Goal: Information Seeking & Learning: Learn about a topic

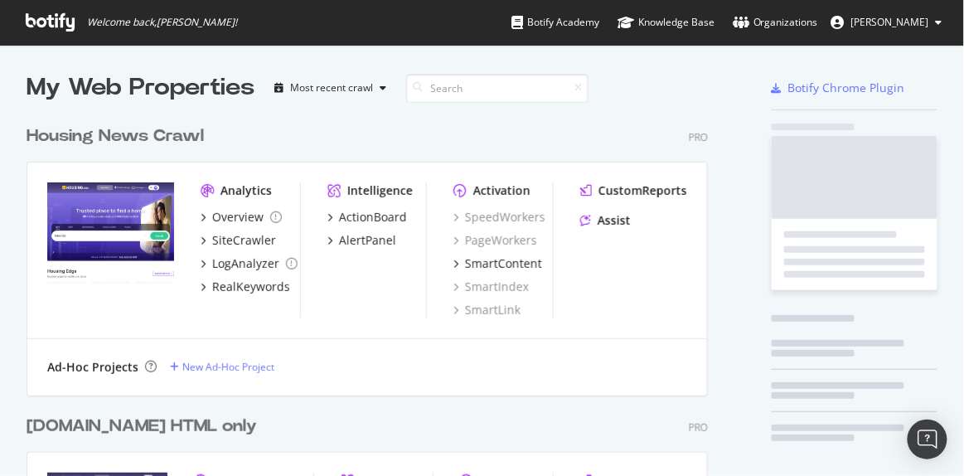
scroll to position [958, 682]
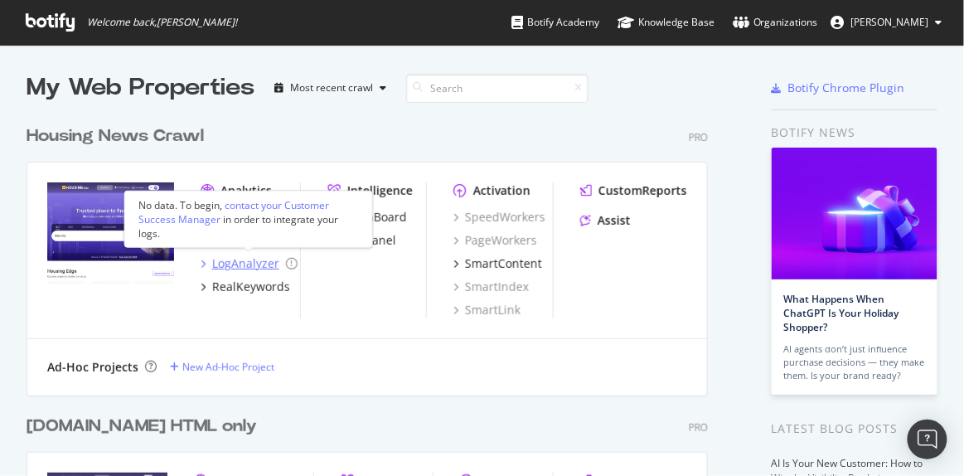
click at [233, 260] on div "LogAnalyzer" at bounding box center [245, 263] width 67 height 17
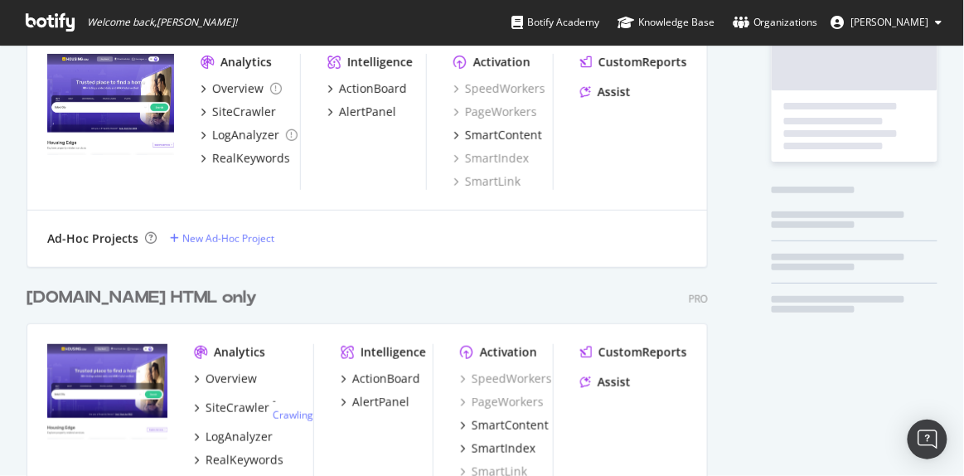
scroll to position [150, 0]
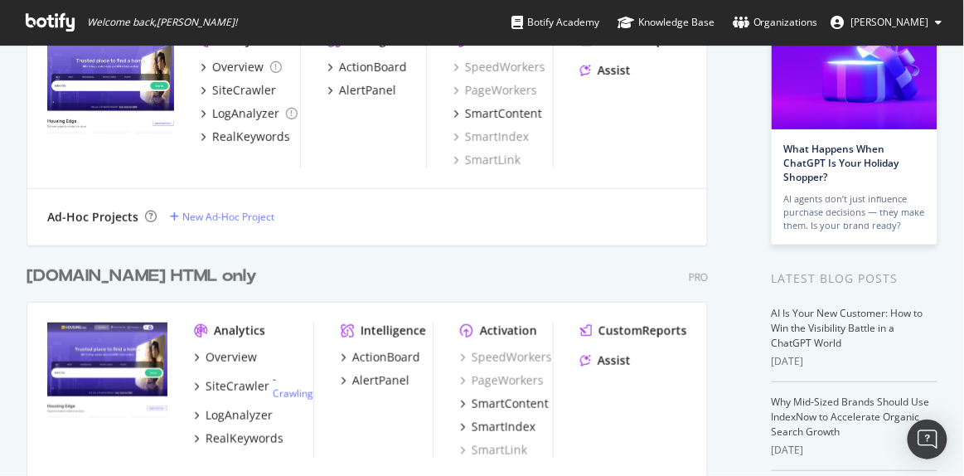
click at [243, 404] on div "Overview SiteCrawler - Crawling LogAnalyzer RealKeywords" at bounding box center [253, 398] width 119 height 98
click at [242, 407] on div "LogAnalyzer" at bounding box center [239, 415] width 67 height 17
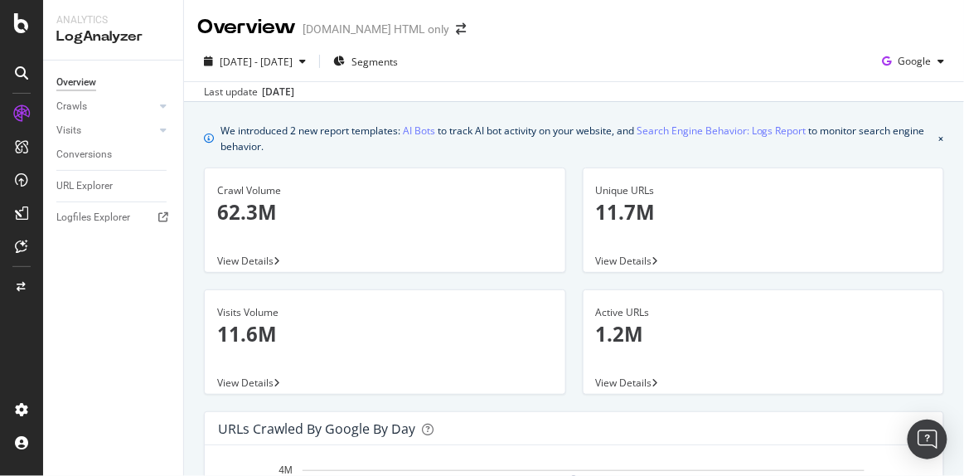
click at [87, 178] on div "URL Explorer" at bounding box center [84, 185] width 56 height 17
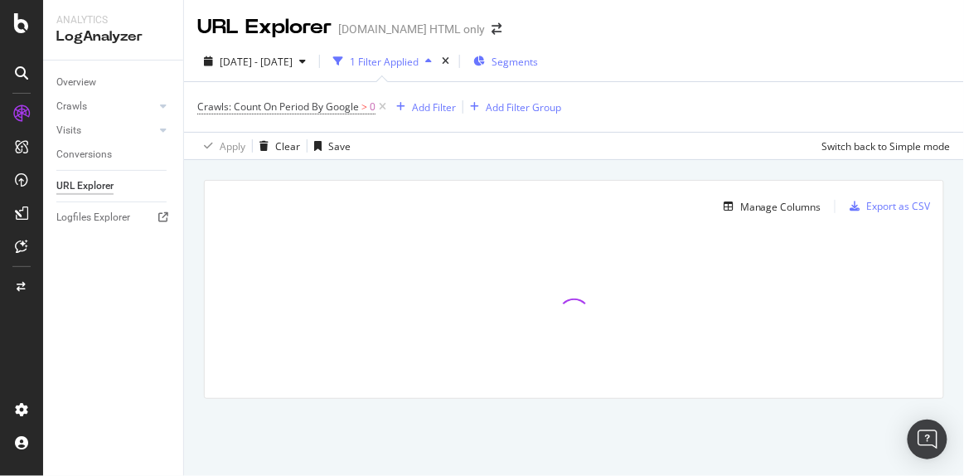
click at [533, 62] on span "Segments" at bounding box center [515, 62] width 46 height 14
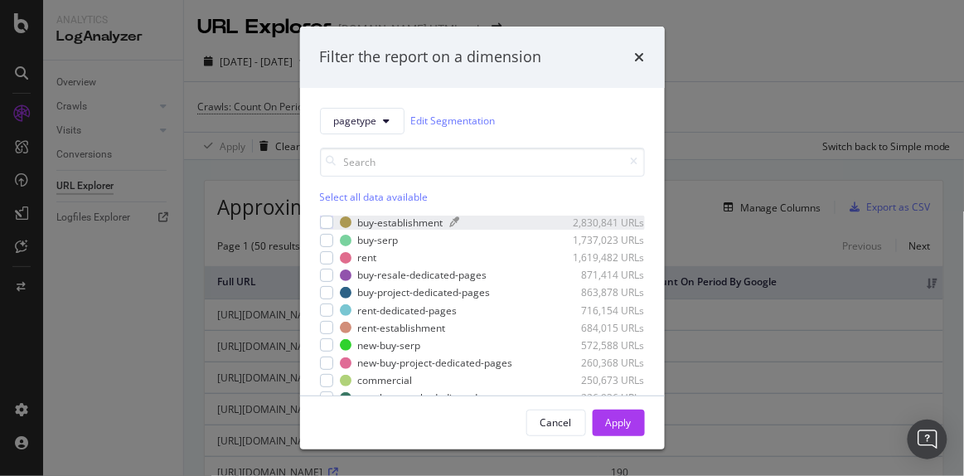
click at [367, 220] on div "buy-establishment" at bounding box center [400, 223] width 85 height 14
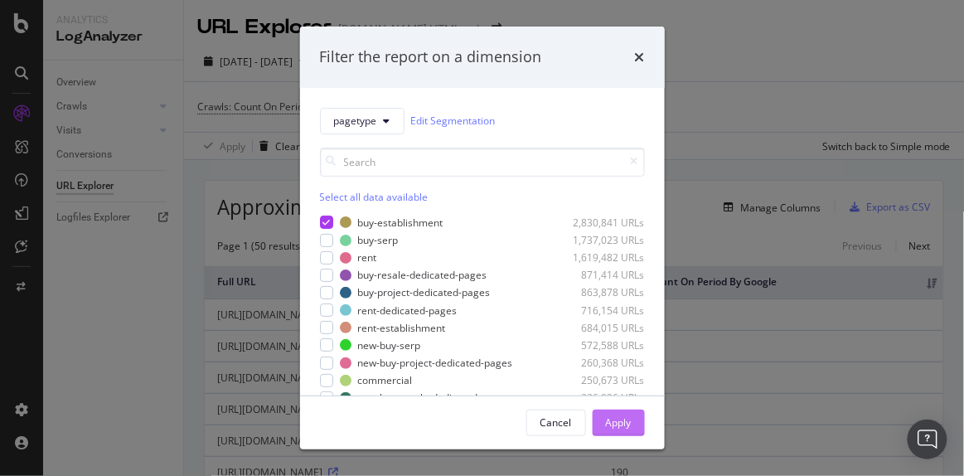
click at [625, 425] on div "Apply" at bounding box center [619, 422] width 26 height 14
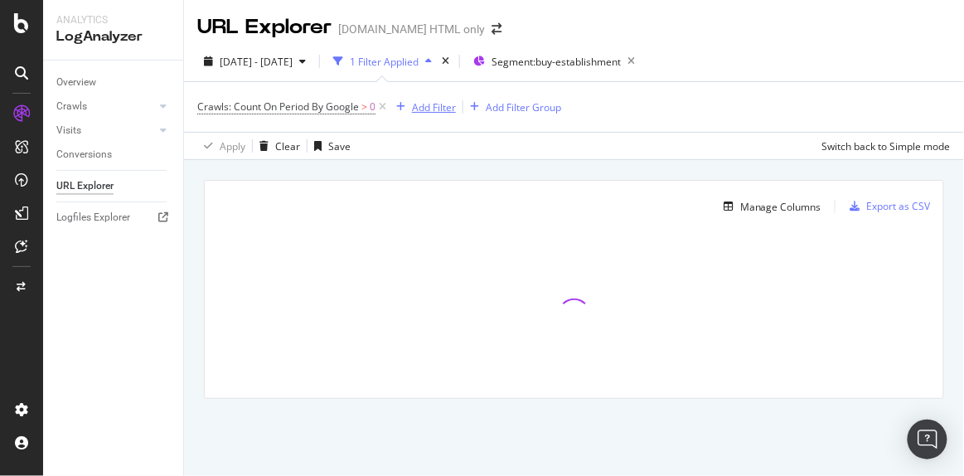
click at [424, 109] on div "Add Filter" at bounding box center [434, 107] width 44 height 14
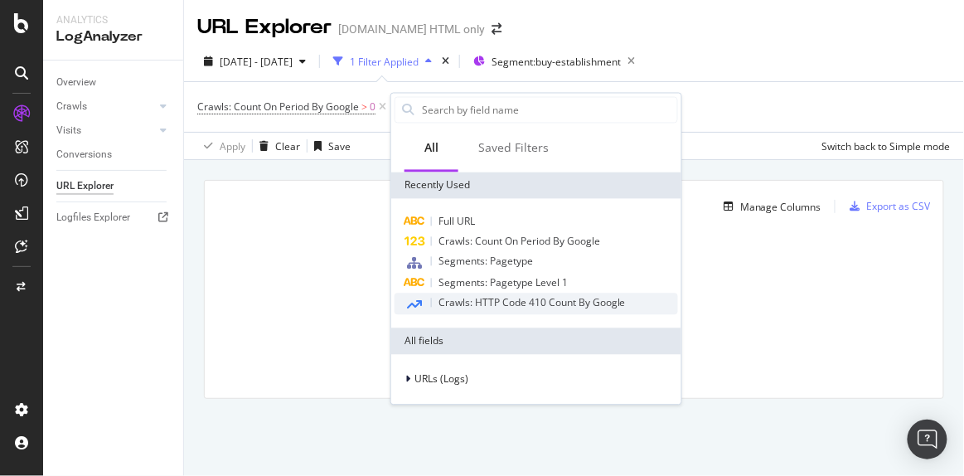
click at [454, 300] on span "Crawls: HTTP Code 410 Count By Google" at bounding box center [532, 303] width 187 height 14
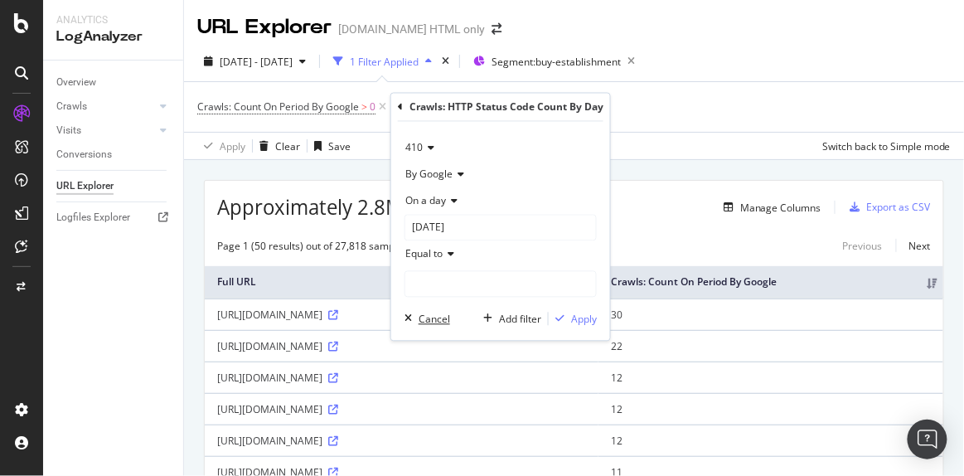
click at [426, 313] on div "Cancel" at bounding box center [435, 319] width 32 height 14
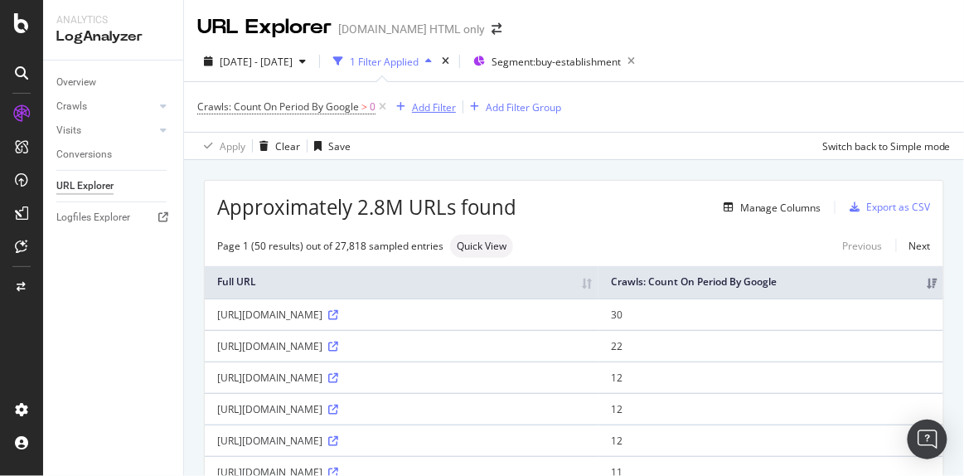
click at [428, 111] on div "Add Filter" at bounding box center [434, 107] width 44 height 14
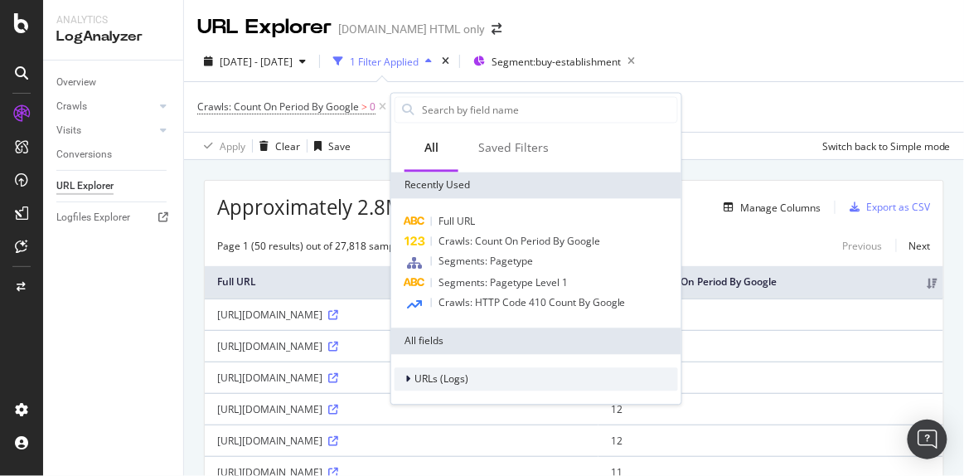
click at [411, 376] on div at bounding box center [410, 379] width 10 height 17
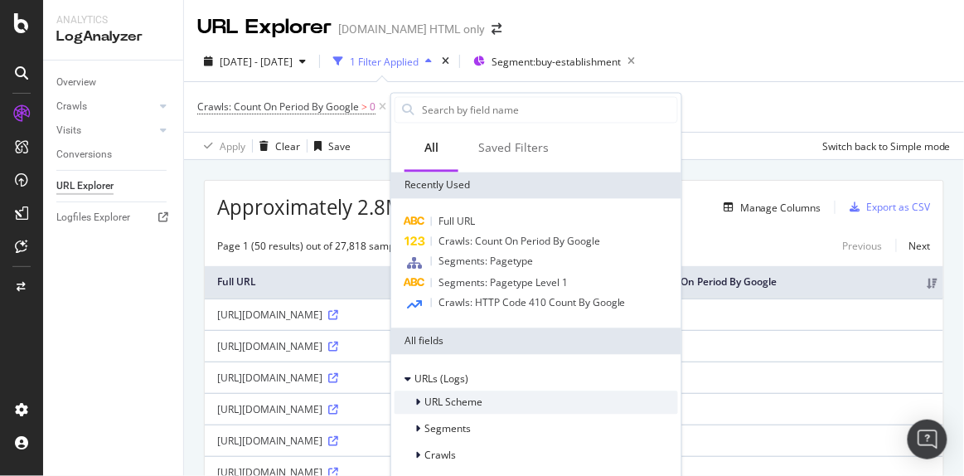
click at [427, 391] on div "URL Scheme" at bounding box center [537, 402] width 284 height 23
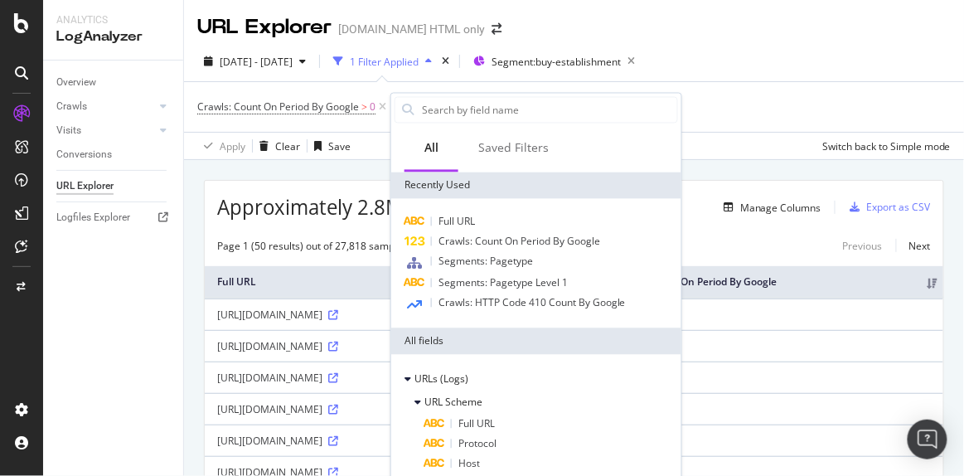
scroll to position [113, 0]
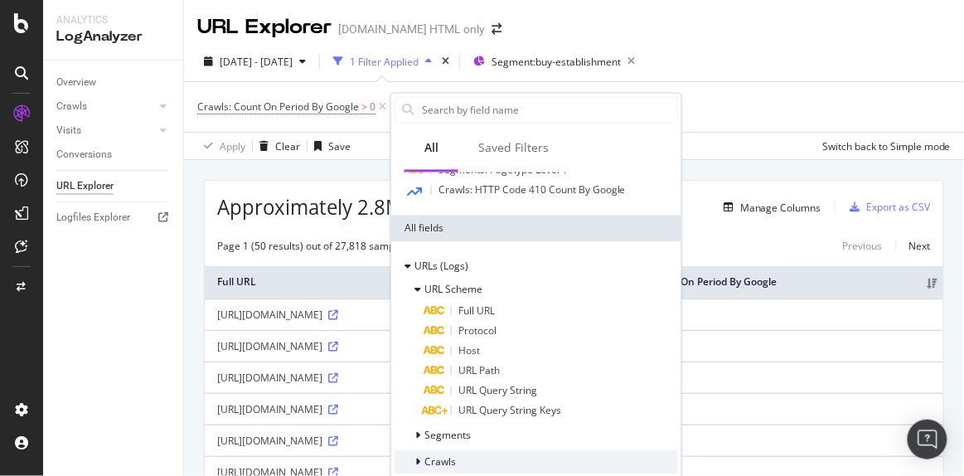
click at [420, 457] on div at bounding box center [420, 462] width 10 height 17
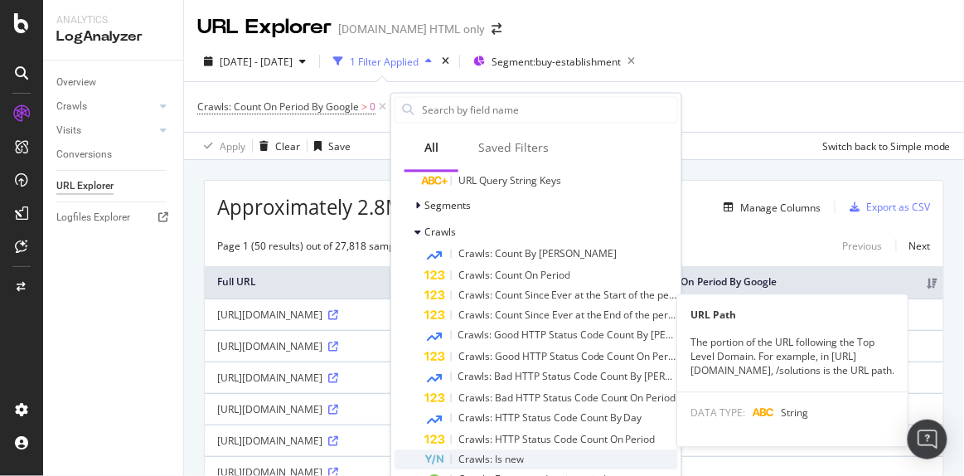
scroll to position [424, 0]
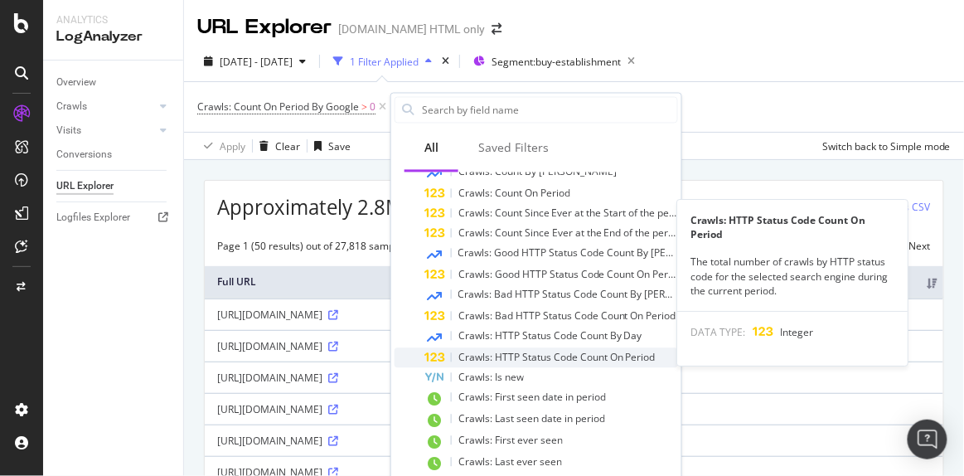
click at [496, 351] on span "Crawls: HTTP Status Code Count On Period" at bounding box center [556, 358] width 197 height 14
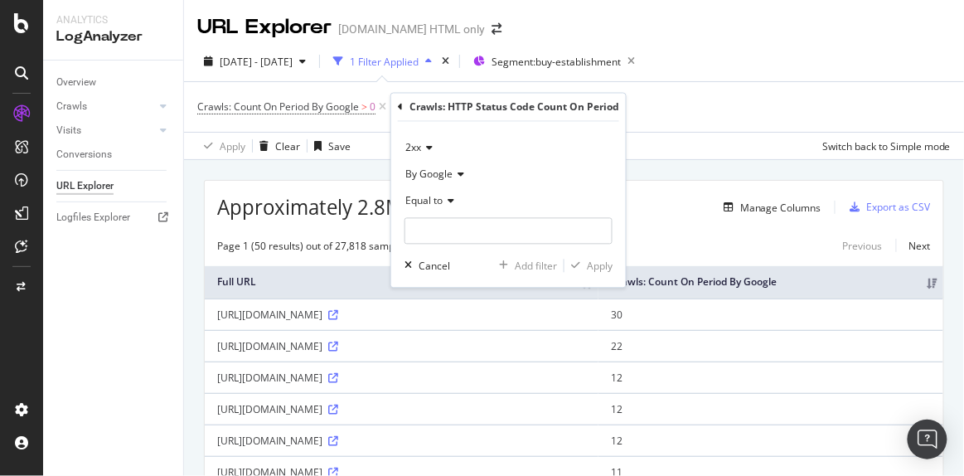
click at [417, 148] on span "2xx" at bounding box center [413, 148] width 16 height 14
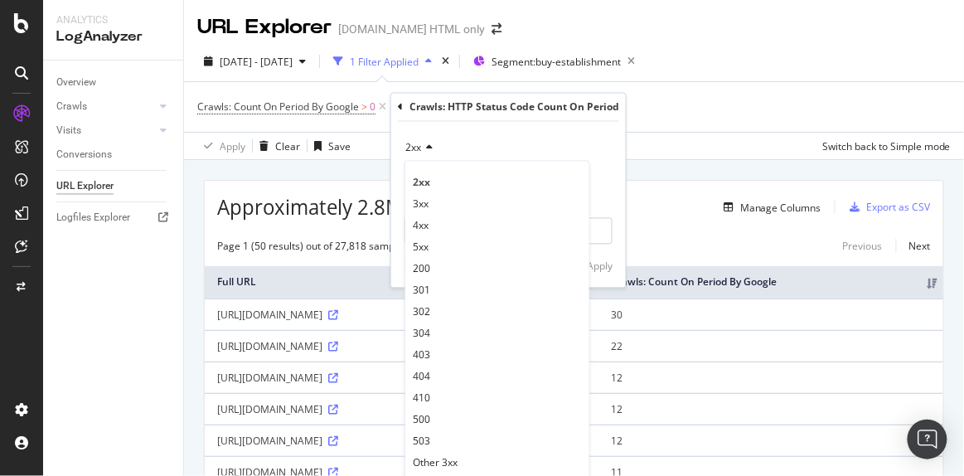
click at [418, 148] on span "2xx" at bounding box center [413, 148] width 16 height 14
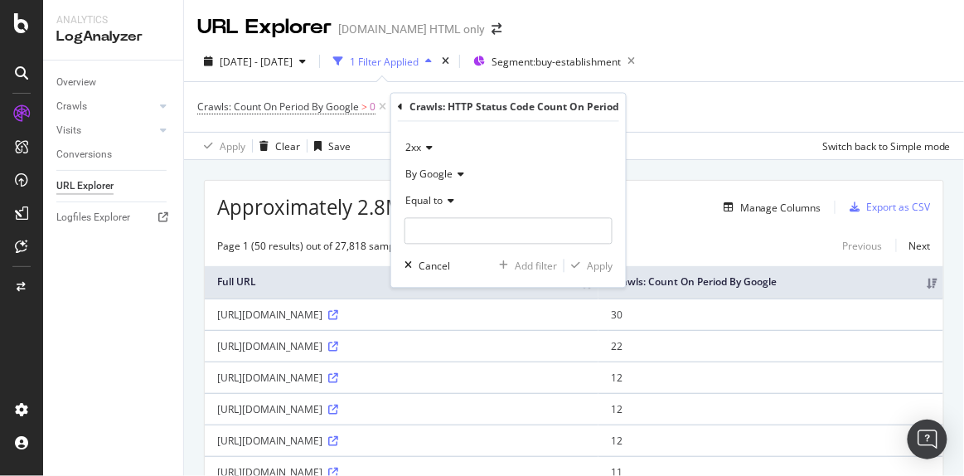
click at [418, 148] on span "2xx" at bounding box center [413, 148] width 16 height 14
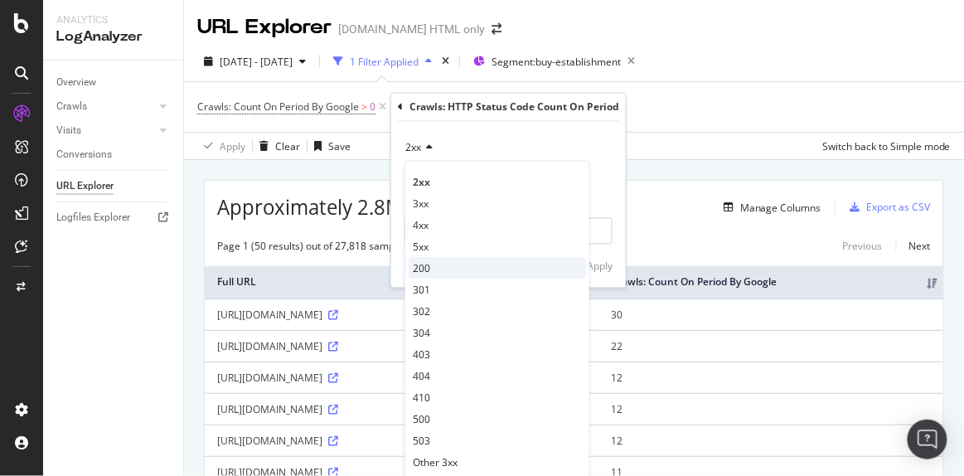
click at [424, 269] on span "200" at bounding box center [421, 268] width 17 height 14
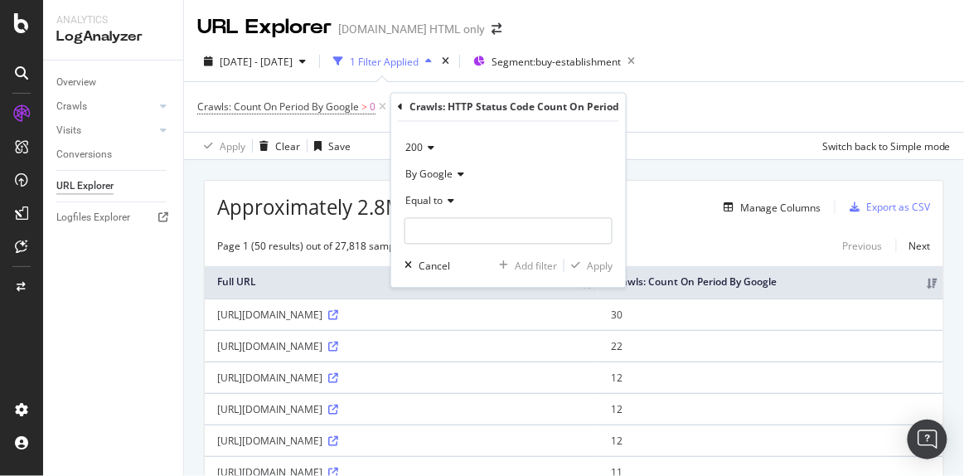
click at [433, 201] on span "Equal to" at bounding box center [423, 201] width 37 height 14
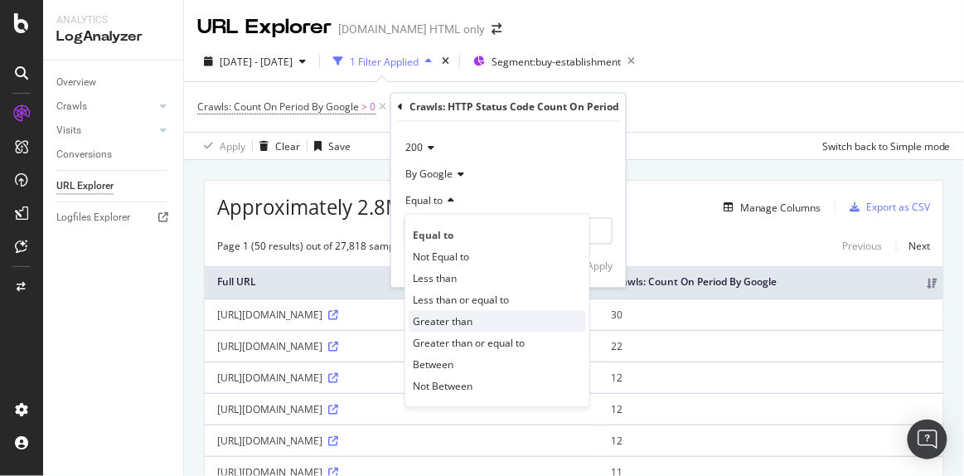
click at [428, 322] on span "Greater than" at bounding box center [443, 321] width 60 height 14
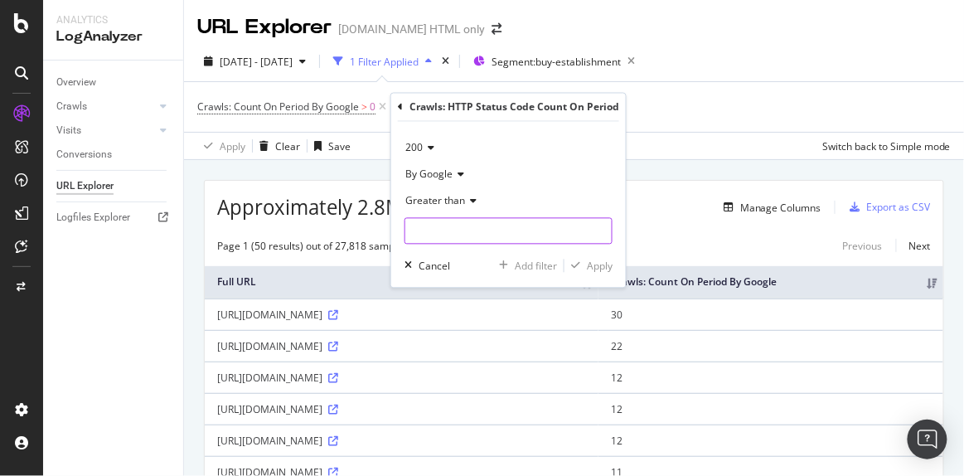
click at [428, 239] on input "number" at bounding box center [509, 231] width 208 height 27
type input "0"
click at [599, 259] on div "Apply" at bounding box center [600, 266] width 26 height 14
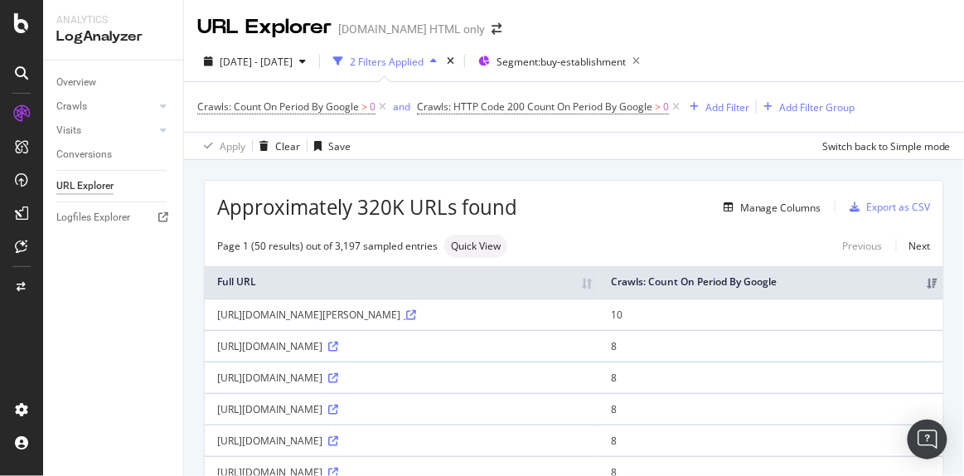
click at [406, 320] on icon at bounding box center [411, 315] width 10 height 10
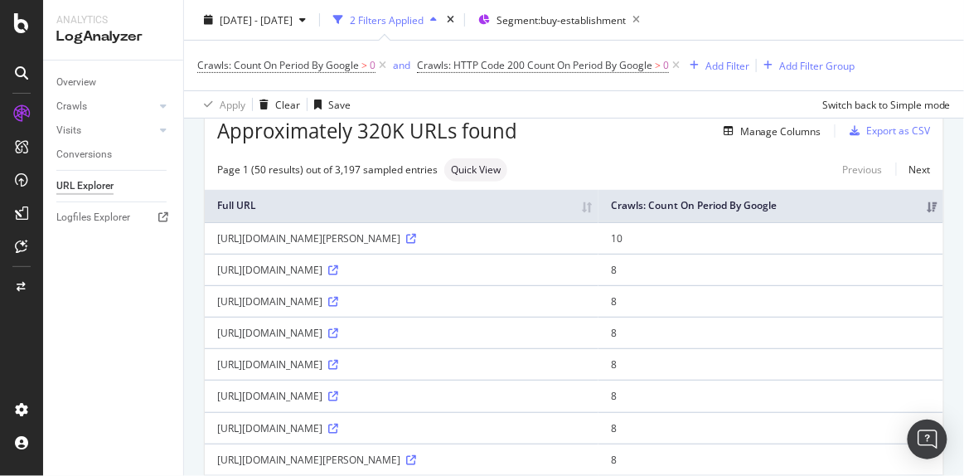
scroll to position [150, 0]
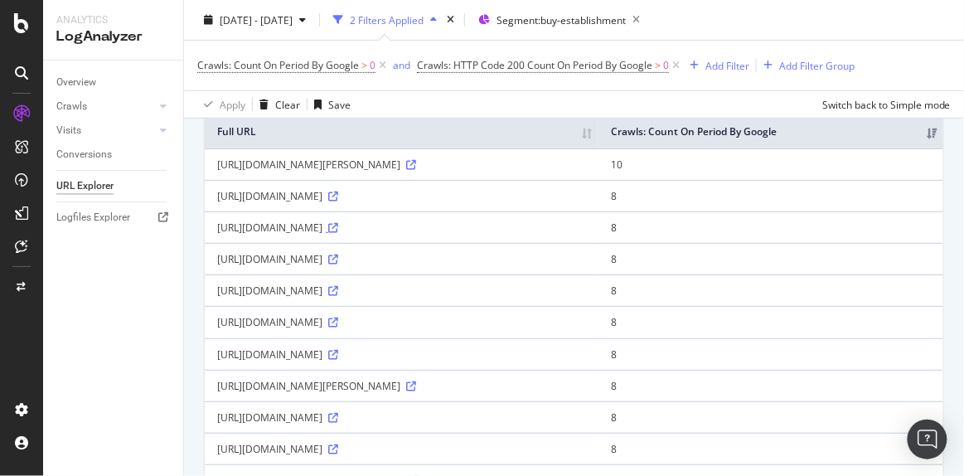
click at [338, 233] on icon at bounding box center [333, 228] width 10 height 10
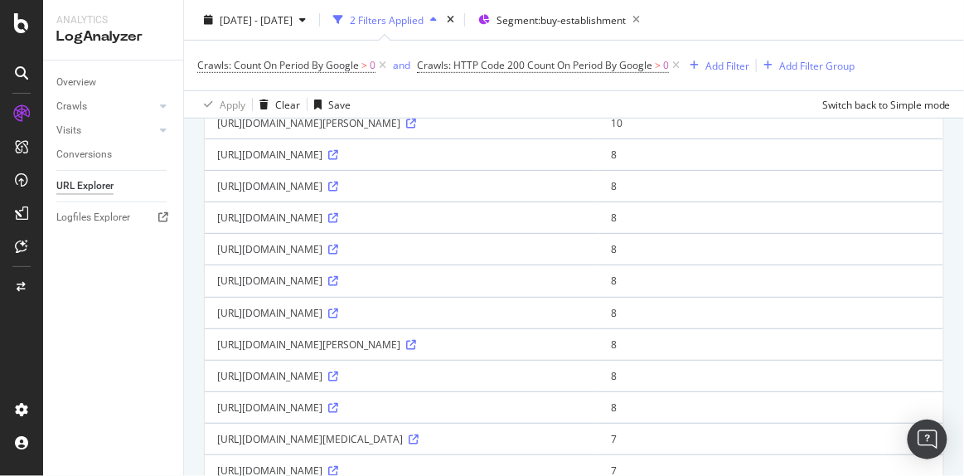
scroll to position [225, 0]
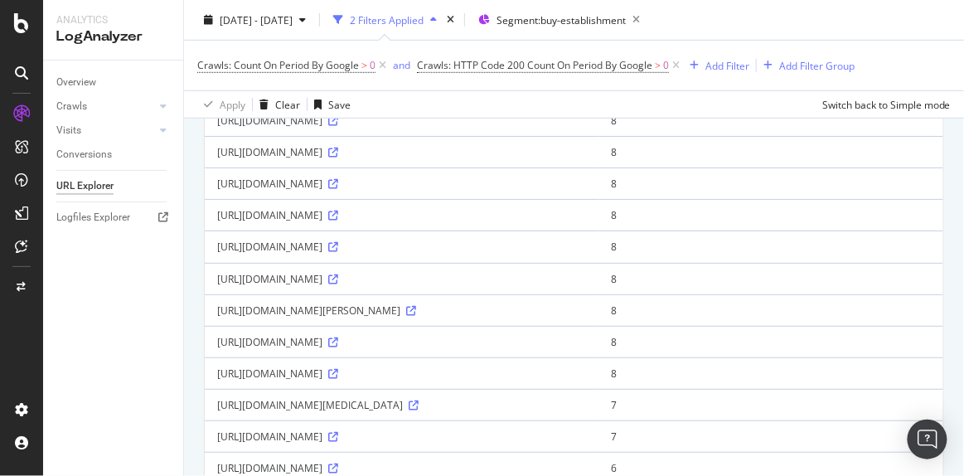
drag, startPoint x: 310, startPoint y: 426, endPoint x: 619, endPoint y: 433, distance: 309.3
click at [599, 389] on td "[URL][DOMAIN_NAME]" at bounding box center [402, 373] width 394 height 32
copy div "/in/buy/[GEOGRAPHIC_DATA]/withoutbrokerage-devi_hospital_george_town_lmk"
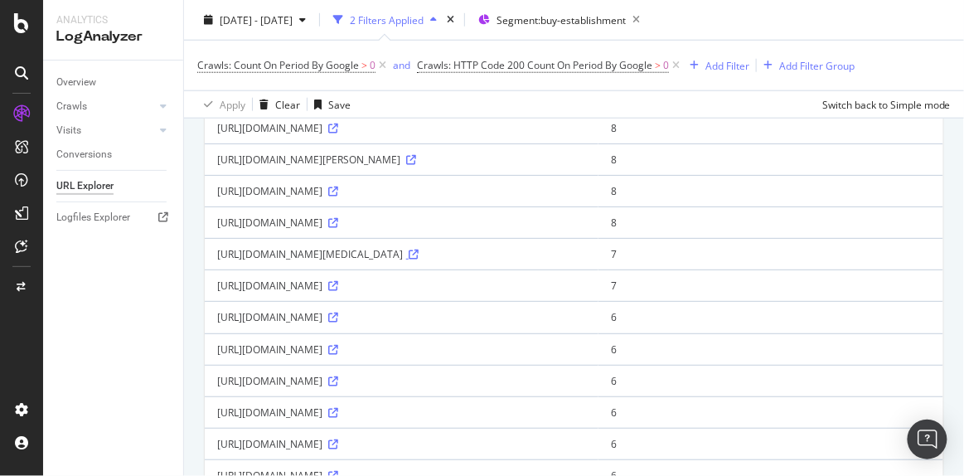
click at [419, 259] on icon at bounding box center [414, 255] width 10 height 10
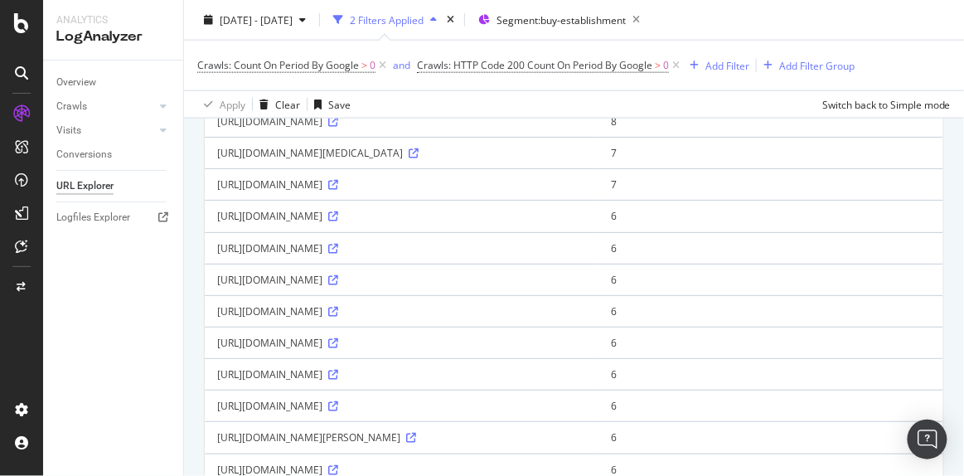
scroll to position [527, 0]
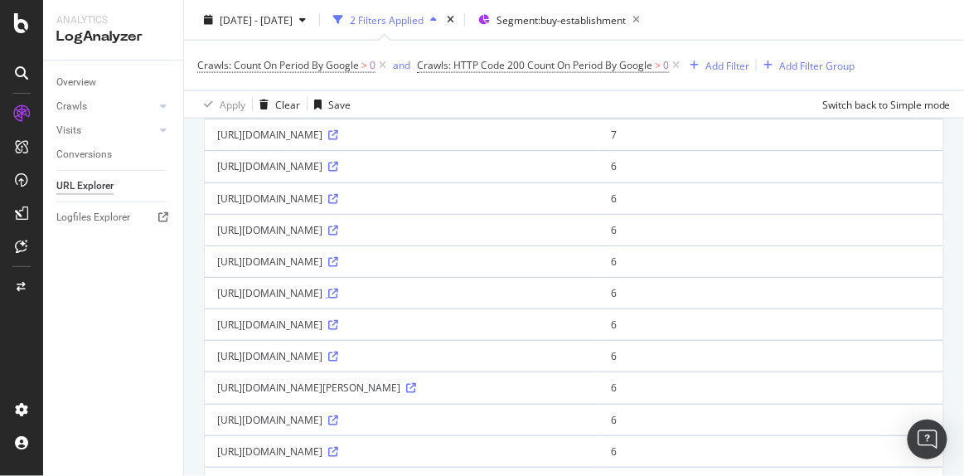
click at [338, 298] on icon at bounding box center [333, 294] width 10 height 10
click at [551, 24] on span "Segment: buy-establishment" at bounding box center [561, 19] width 129 height 14
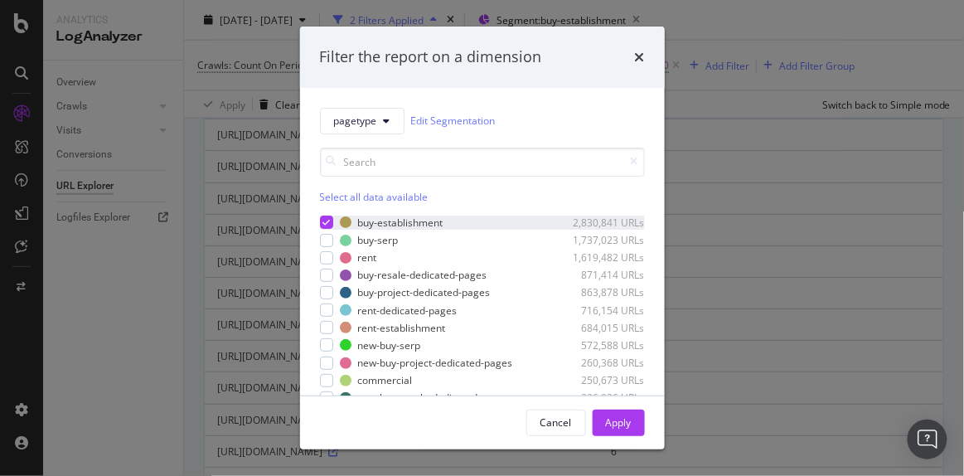
click at [325, 216] on div "modal" at bounding box center [326, 222] width 13 height 13
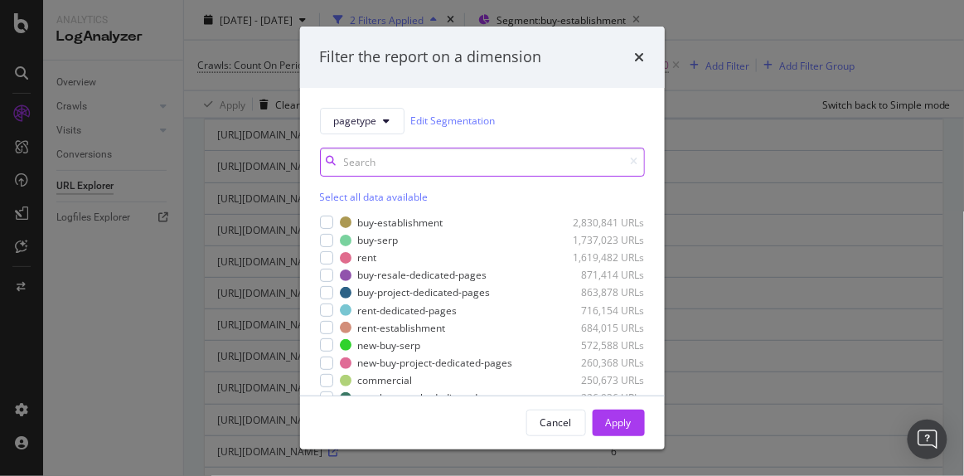
click at [364, 167] on input "modal" at bounding box center [482, 162] width 325 height 29
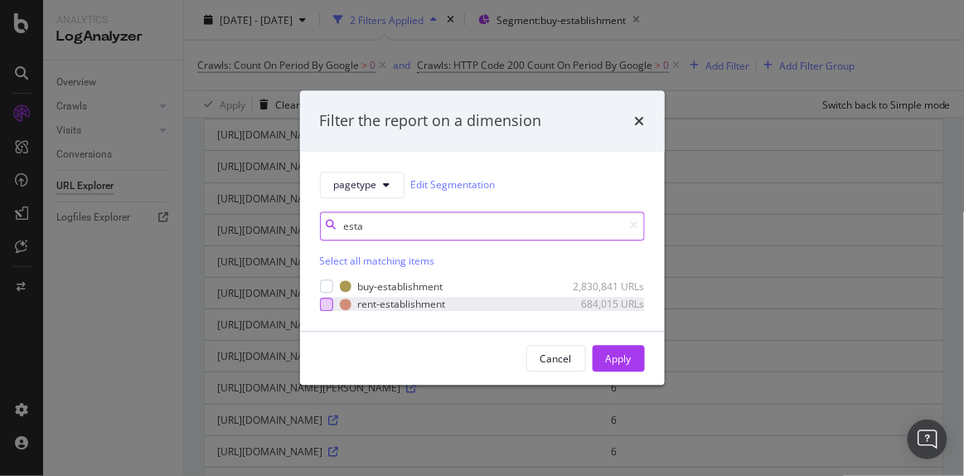
type input "esta"
click at [330, 303] on div "modal" at bounding box center [326, 304] width 13 height 13
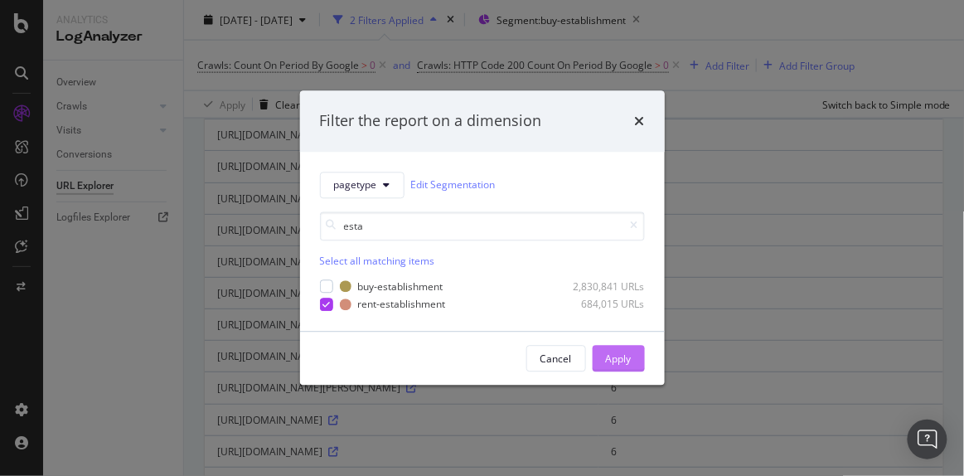
click at [626, 358] on div "Apply" at bounding box center [619, 359] width 26 height 14
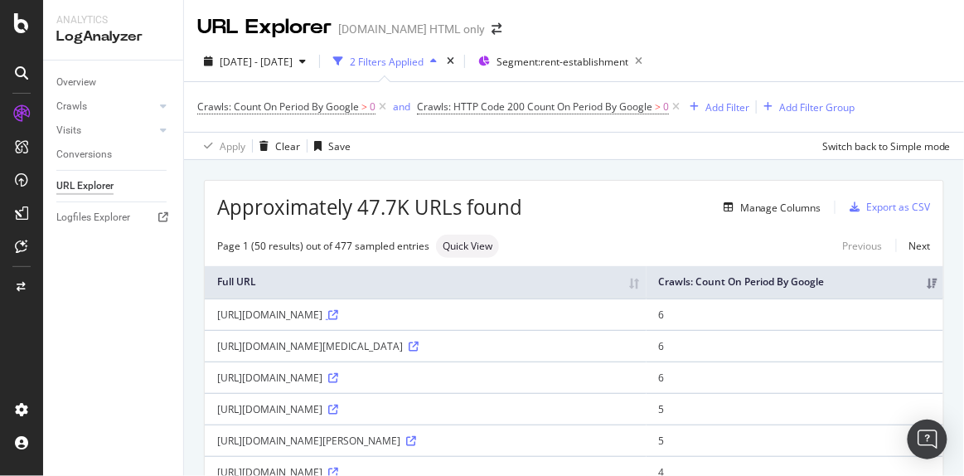
click at [338, 320] on icon at bounding box center [333, 315] width 10 height 10
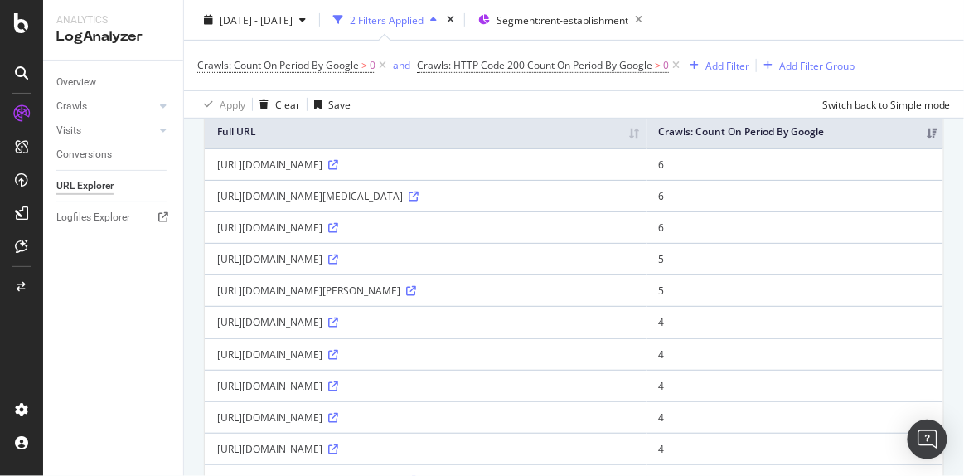
scroll to position [150, 0]
click at [416, 296] on icon at bounding box center [411, 291] width 10 height 10
